Goal: Information Seeking & Learning: Learn about a topic

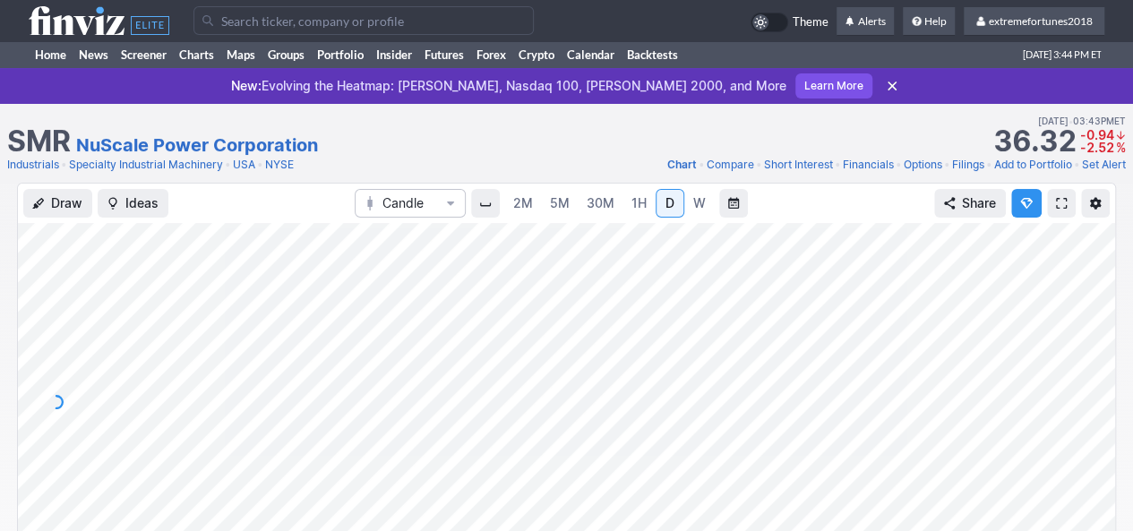
drag, startPoint x: 1097, startPoint y: 347, endPoint x: 1095, endPoint y: 369, distance: 22.5
click at [1095, 368] on div at bounding box center [1096, 397] width 38 height 313
click at [56, 22] on use at bounding box center [99, 20] width 141 height 29
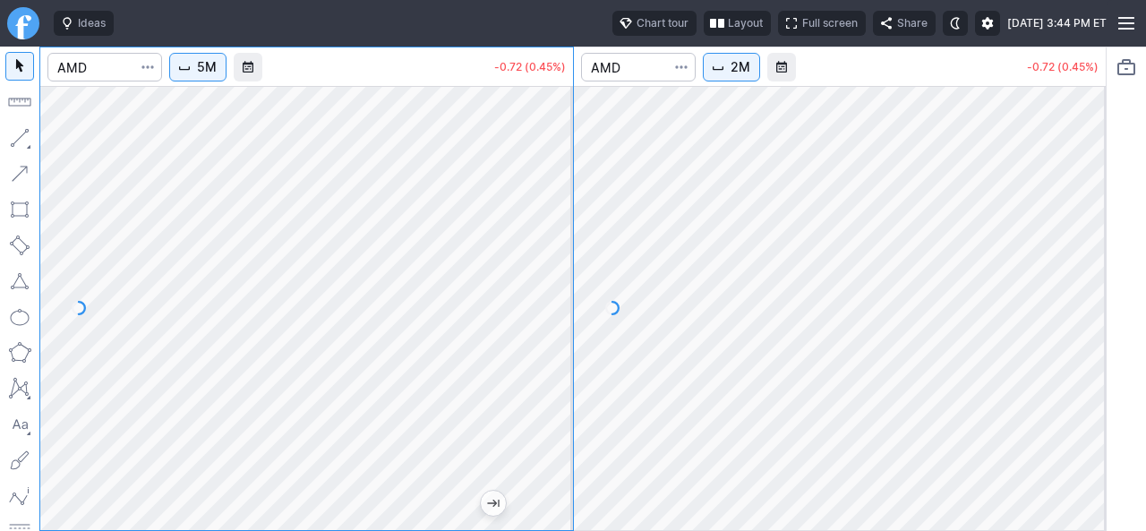
drag, startPoint x: 560, startPoint y: 327, endPoint x: 544, endPoint y: 323, distance: 15.6
click at [559, 354] on div at bounding box center [554, 303] width 38 height 399
drag, startPoint x: 561, startPoint y: 345, endPoint x: 552, endPoint y: 398, distance: 54.3
click at [560, 389] on div at bounding box center [554, 303] width 38 height 399
click at [194, 74] on button "5M" at bounding box center [197, 67] width 57 height 29
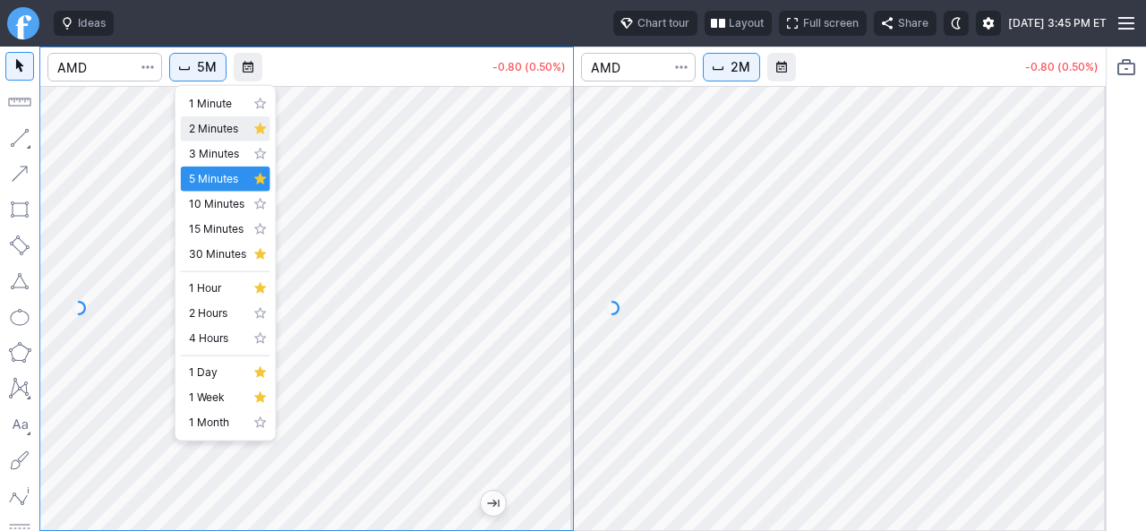
click at [233, 139] on link "2 Minutes" at bounding box center [226, 128] width 90 height 25
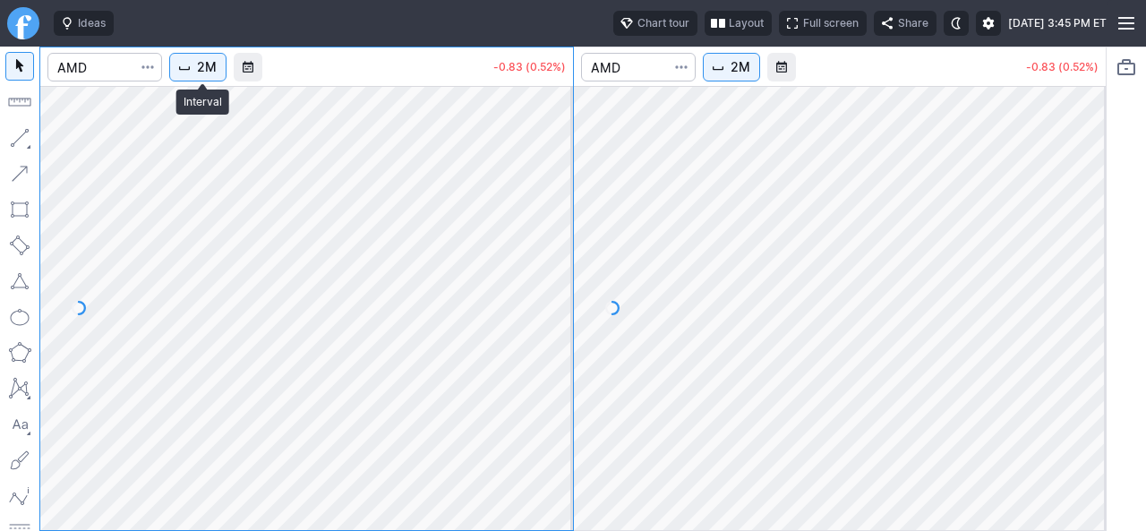
click at [211, 58] on span "2M" at bounding box center [207, 67] width 20 height 18
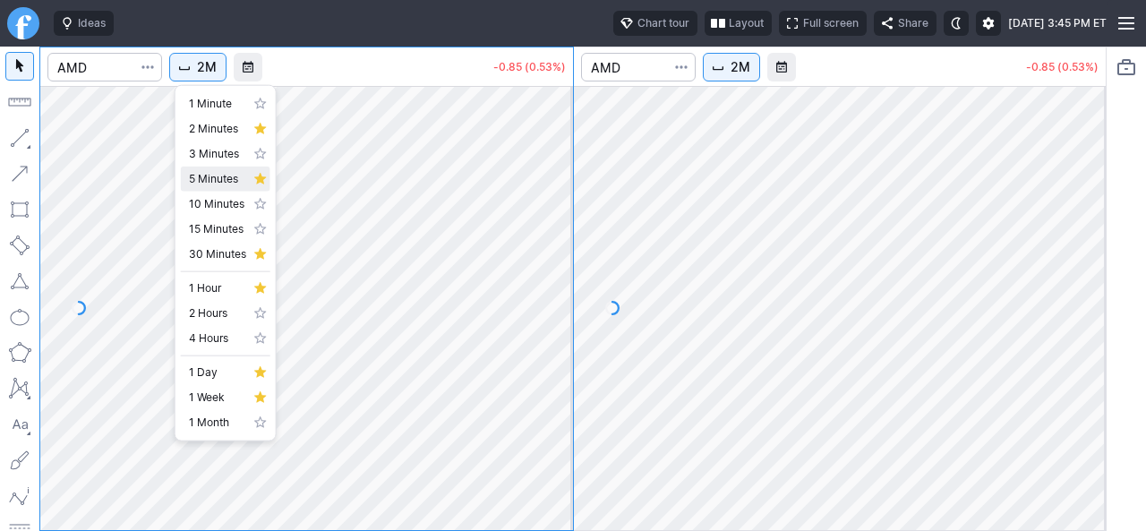
click at [218, 175] on span "5 Minutes" at bounding box center [217, 179] width 57 height 18
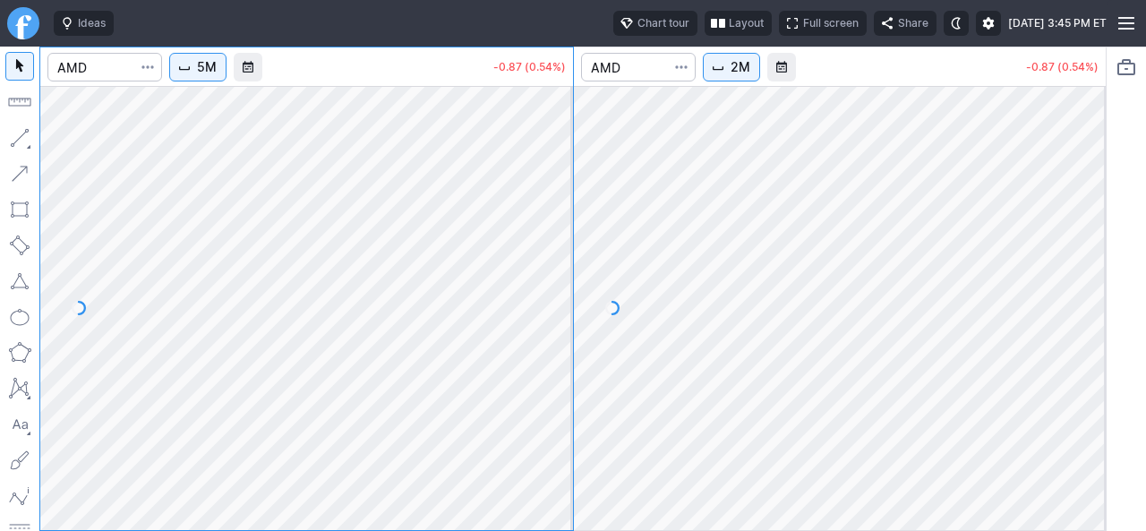
drag, startPoint x: 567, startPoint y: 363, endPoint x: 564, endPoint y: 372, distance: 10.2
click at [564, 372] on div at bounding box center [554, 303] width 38 height 399
drag, startPoint x: 1092, startPoint y: 278, endPoint x: 1076, endPoint y: 314, distance: 40.1
click at [1089, 295] on div at bounding box center [1087, 303] width 38 height 399
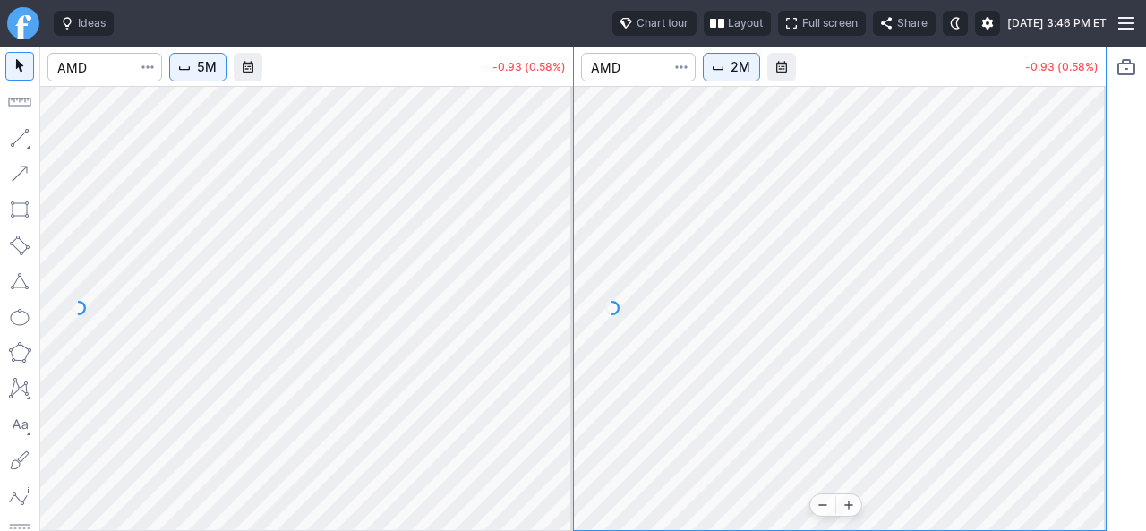
click at [1092, 451] on div at bounding box center [1087, 303] width 38 height 399
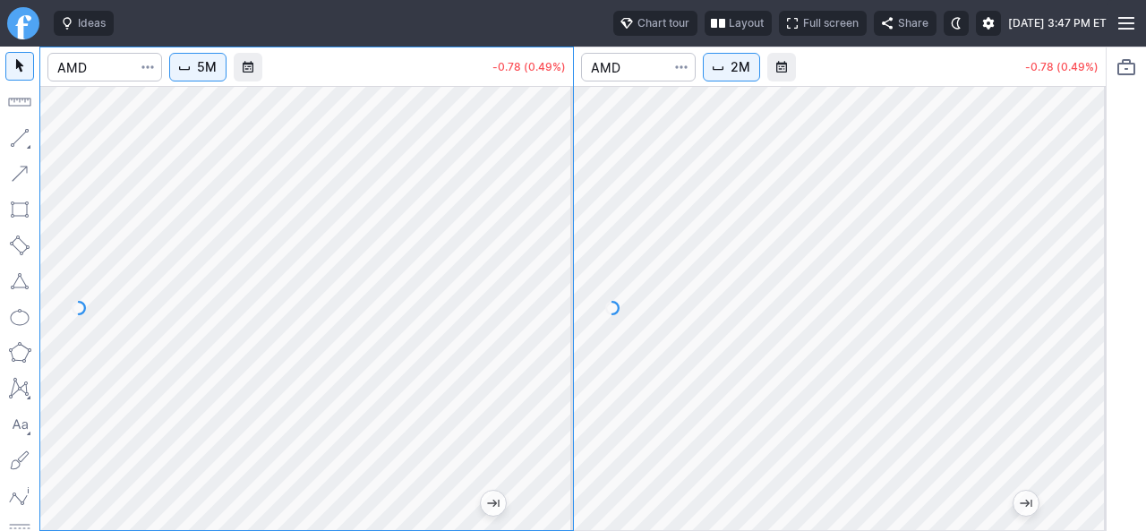
click at [732, 73] on span "2M" at bounding box center [741, 67] width 20 height 18
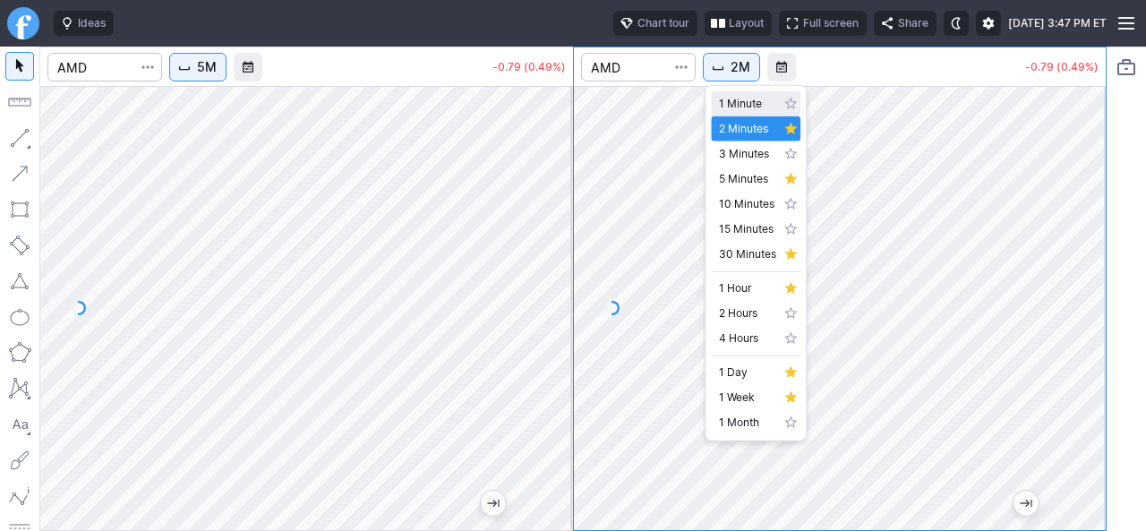
click at [732, 103] on span "1 Minute" at bounding box center [747, 104] width 57 height 18
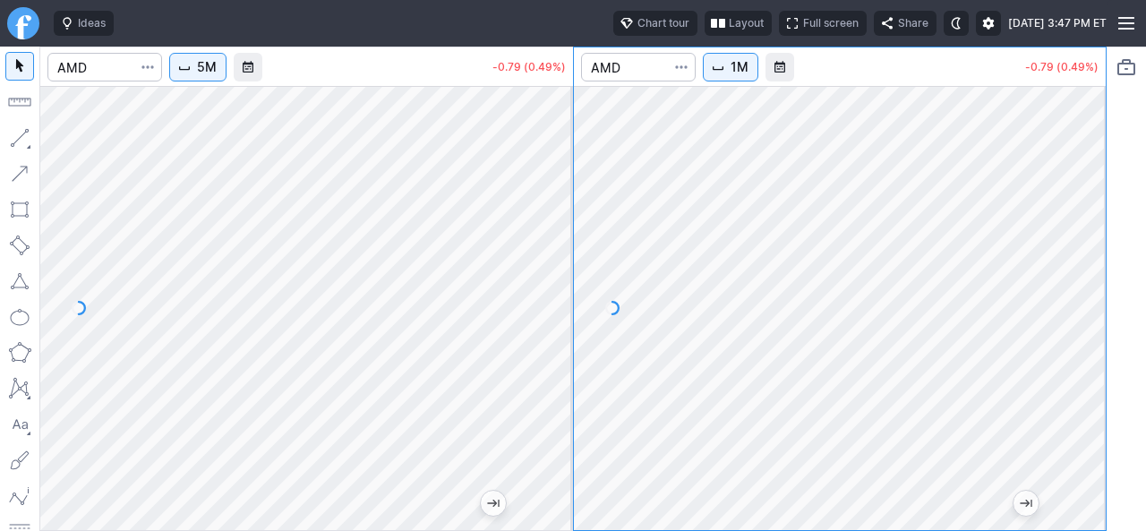
click at [1092, 273] on div at bounding box center [840, 308] width 533 height 444
click at [1066, 372] on div at bounding box center [840, 308] width 533 height 444
drag, startPoint x: 1076, startPoint y: 332, endPoint x: 1071, endPoint y: 364, distance: 32.7
click at [1074, 363] on div at bounding box center [1087, 303] width 38 height 399
click at [730, 67] on button "1M" at bounding box center [731, 67] width 56 height 29
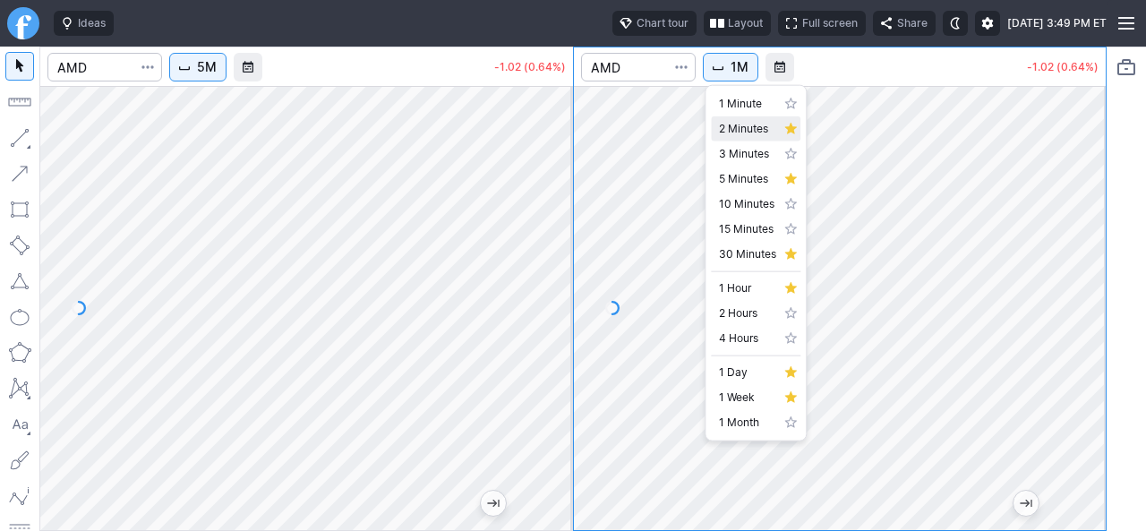
click at [727, 118] on link "2 Minutes" at bounding box center [756, 128] width 90 height 25
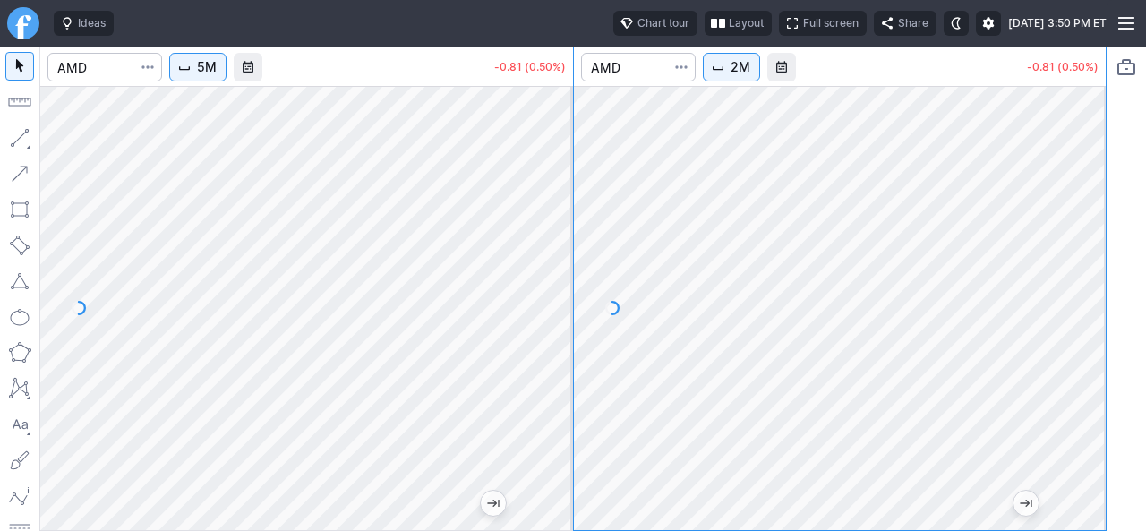
drag, startPoint x: 1085, startPoint y: 394, endPoint x: 1103, endPoint y: 384, distance: 20.4
click at [1103, 384] on div at bounding box center [1087, 303] width 38 height 399
drag, startPoint x: 1093, startPoint y: 298, endPoint x: 1094, endPoint y: 309, distance: 10.8
click at [1095, 306] on div at bounding box center [1087, 303] width 38 height 399
drag, startPoint x: 1082, startPoint y: 270, endPoint x: 1095, endPoint y: 310, distance: 42.5
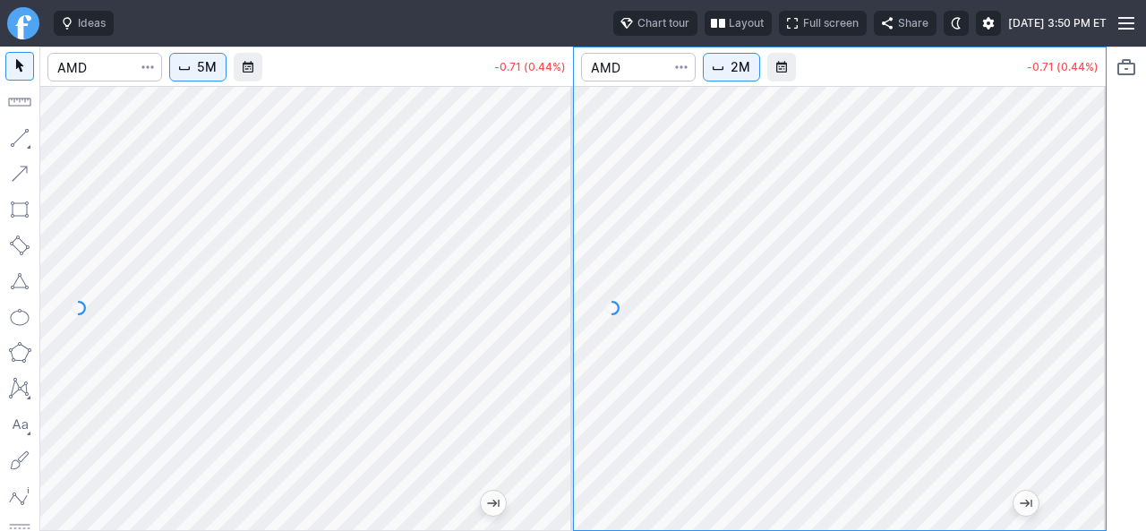
click at [1091, 300] on div at bounding box center [1087, 303] width 38 height 399
drag, startPoint x: 1087, startPoint y: 252, endPoint x: 1083, endPoint y: 296, distance: 45.0
click at [1087, 286] on div at bounding box center [1087, 303] width 38 height 399
drag, startPoint x: 554, startPoint y: 250, endPoint x: 546, endPoint y: 307, distance: 57.9
click at [554, 296] on div at bounding box center [554, 303] width 38 height 399
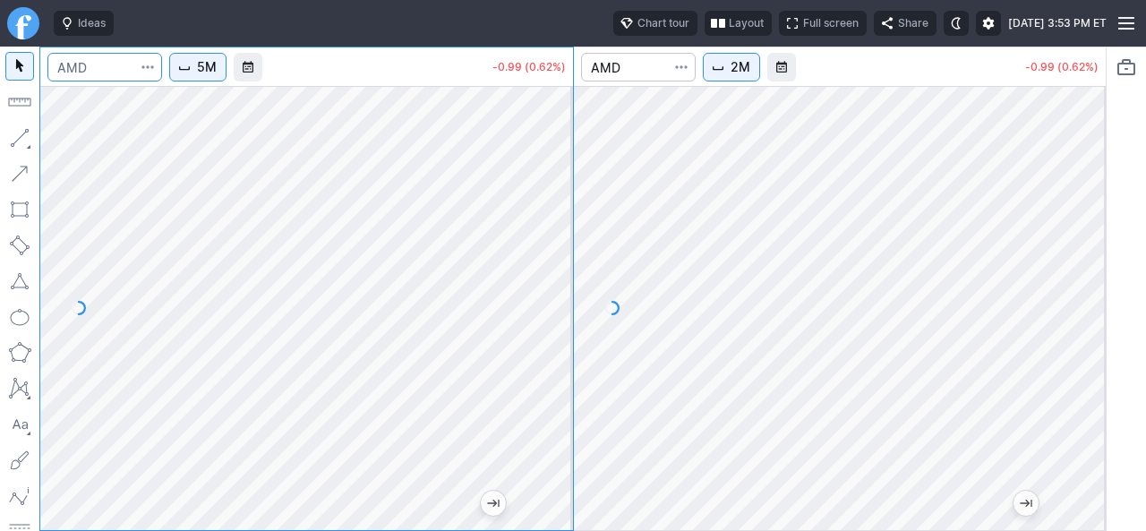
click at [106, 75] on input "Search" at bounding box center [104, 67] width 115 height 29
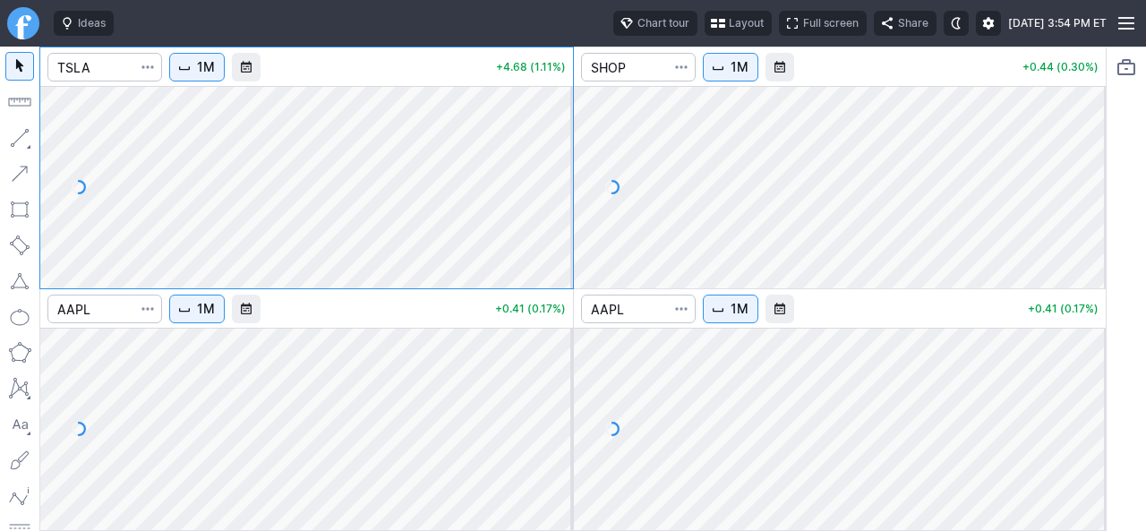
click at [729, 23] on span "Layout" at bounding box center [746, 23] width 35 height 18
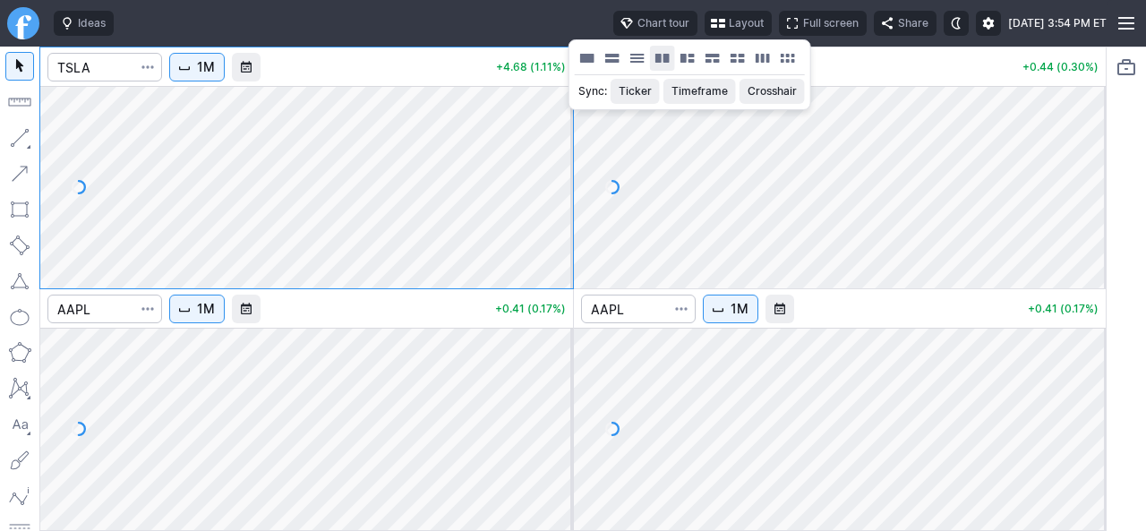
click at [663, 55] on button "Layout" at bounding box center [662, 58] width 25 height 25
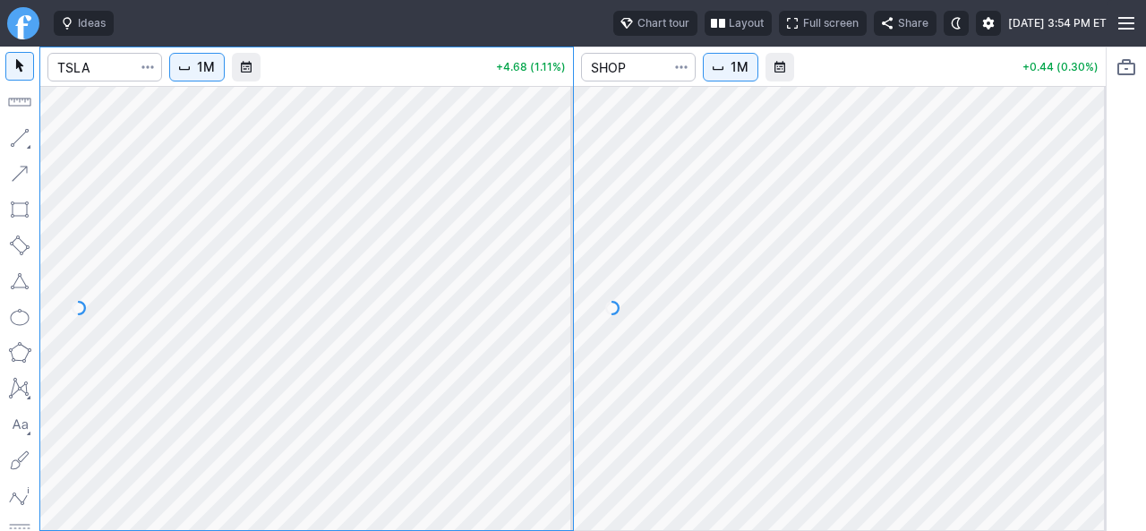
click at [183, 60] on span "Interval" at bounding box center [184, 67] width 14 height 14
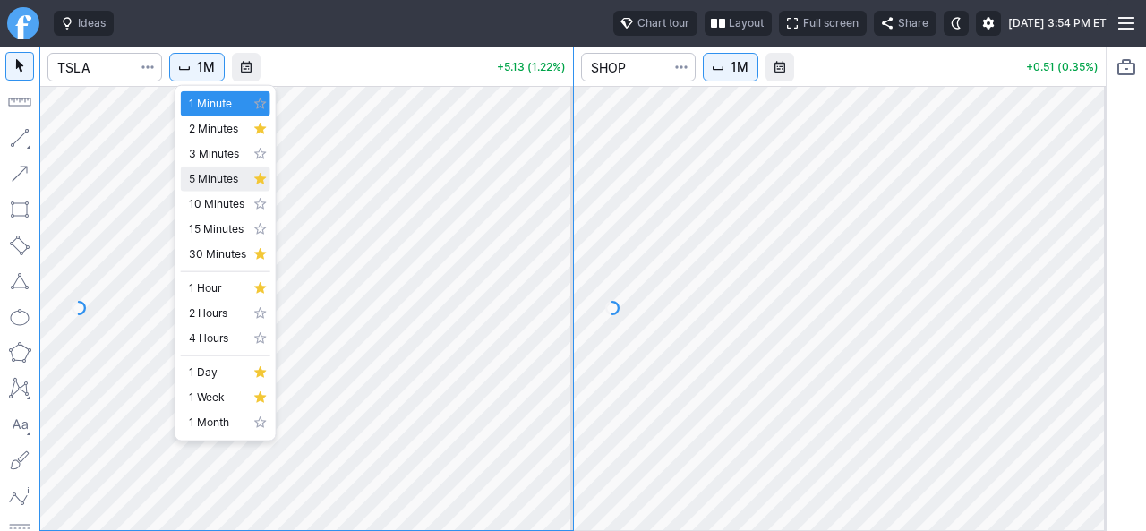
click at [218, 180] on span "5 Minutes" at bounding box center [217, 179] width 57 height 18
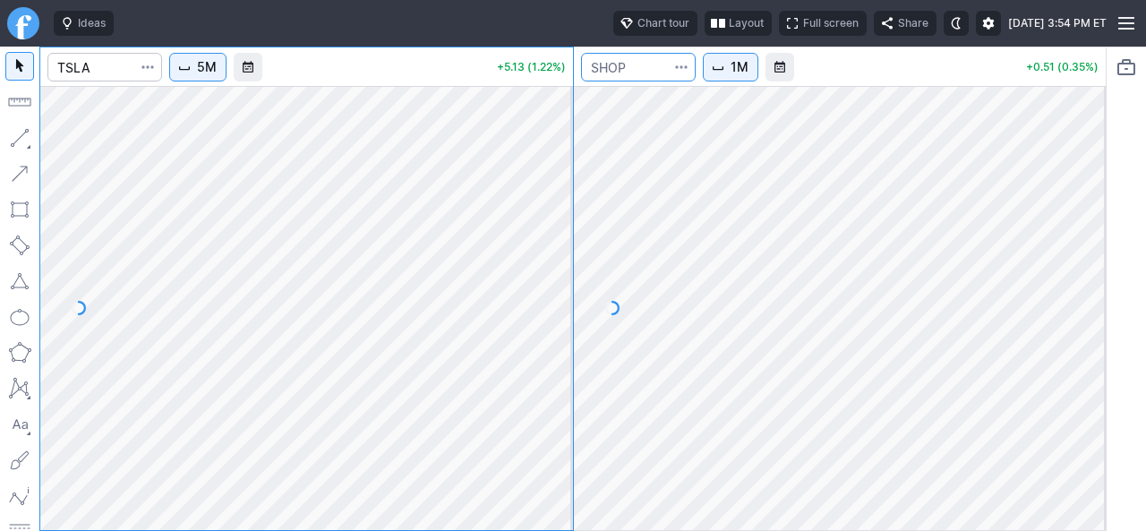
click at [644, 59] on input "Search" at bounding box center [638, 67] width 115 height 29
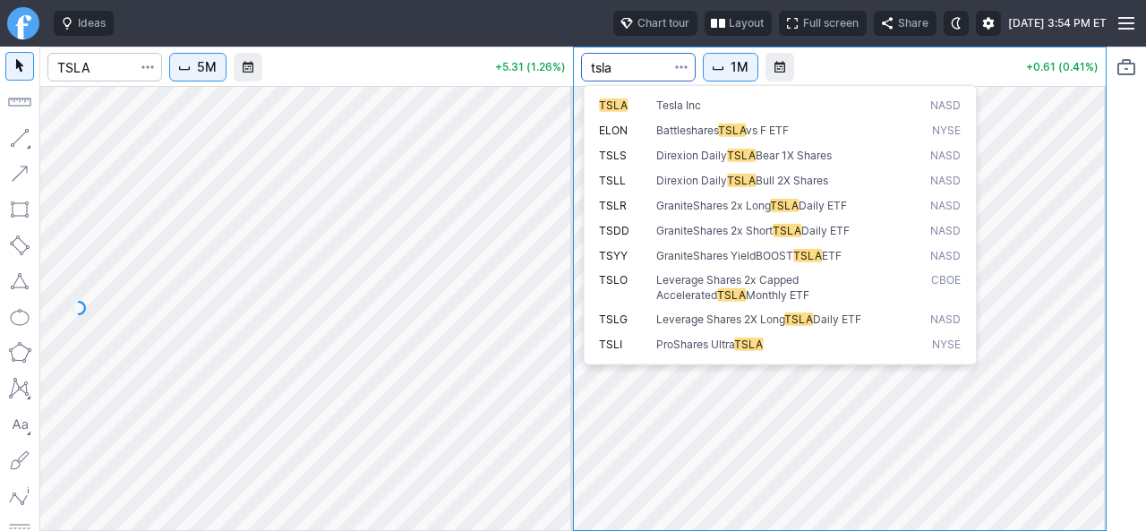
type input "tsla"
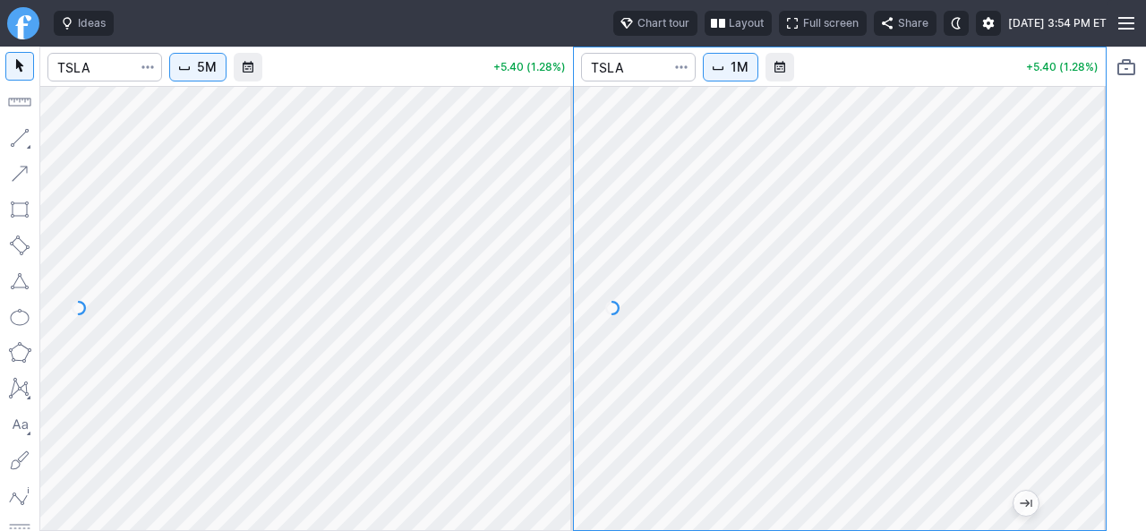
click at [1083, 308] on div at bounding box center [840, 308] width 533 height 444
drag, startPoint x: 1094, startPoint y: 334, endPoint x: 1076, endPoint y: 362, distance: 33.0
click at [1089, 355] on div at bounding box center [1087, 303] width 38 height 399
